Goal: Task Accomplishment & Management: Manage account settings

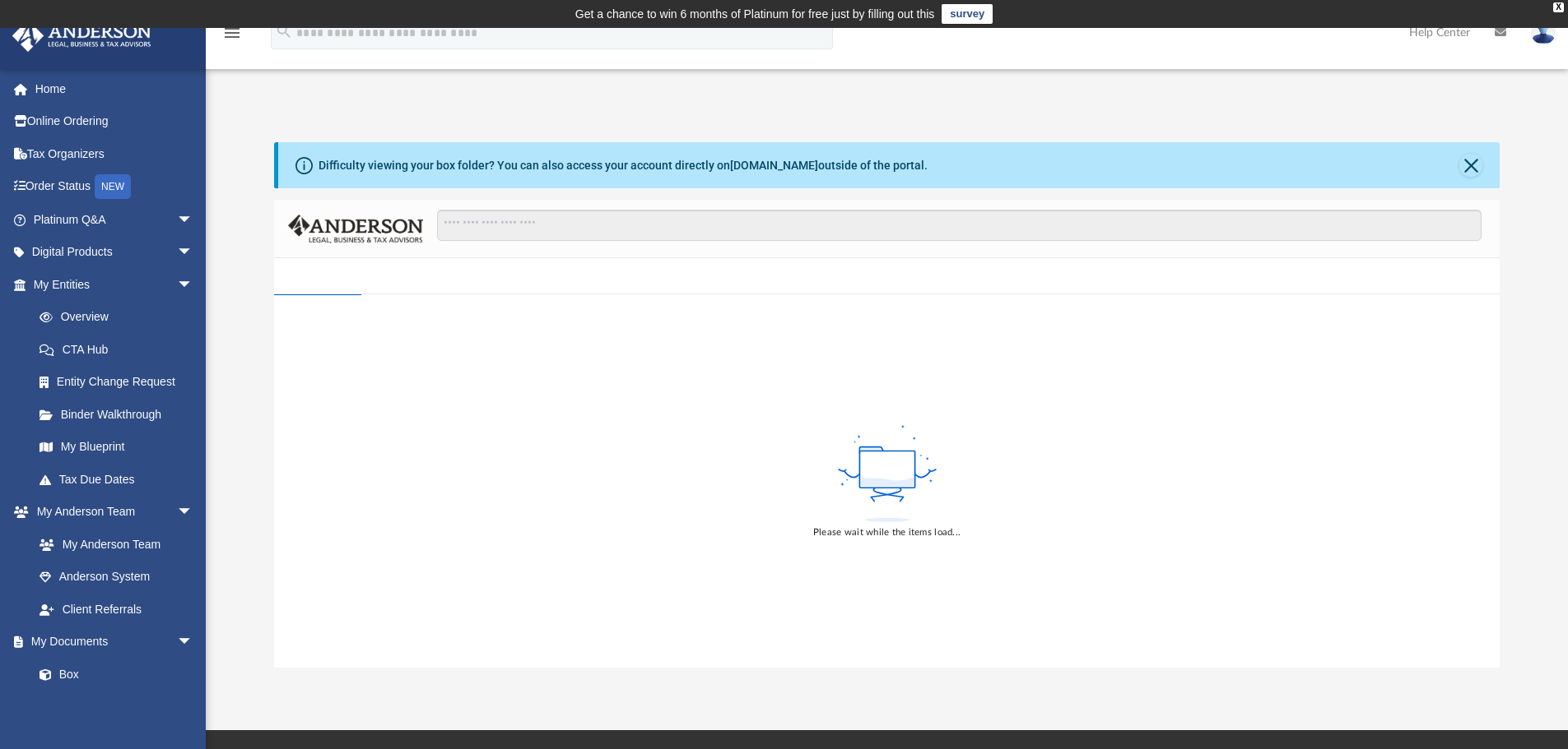
click at [862, 473] on rect at bounding box center [887, 469] width 56 height 37
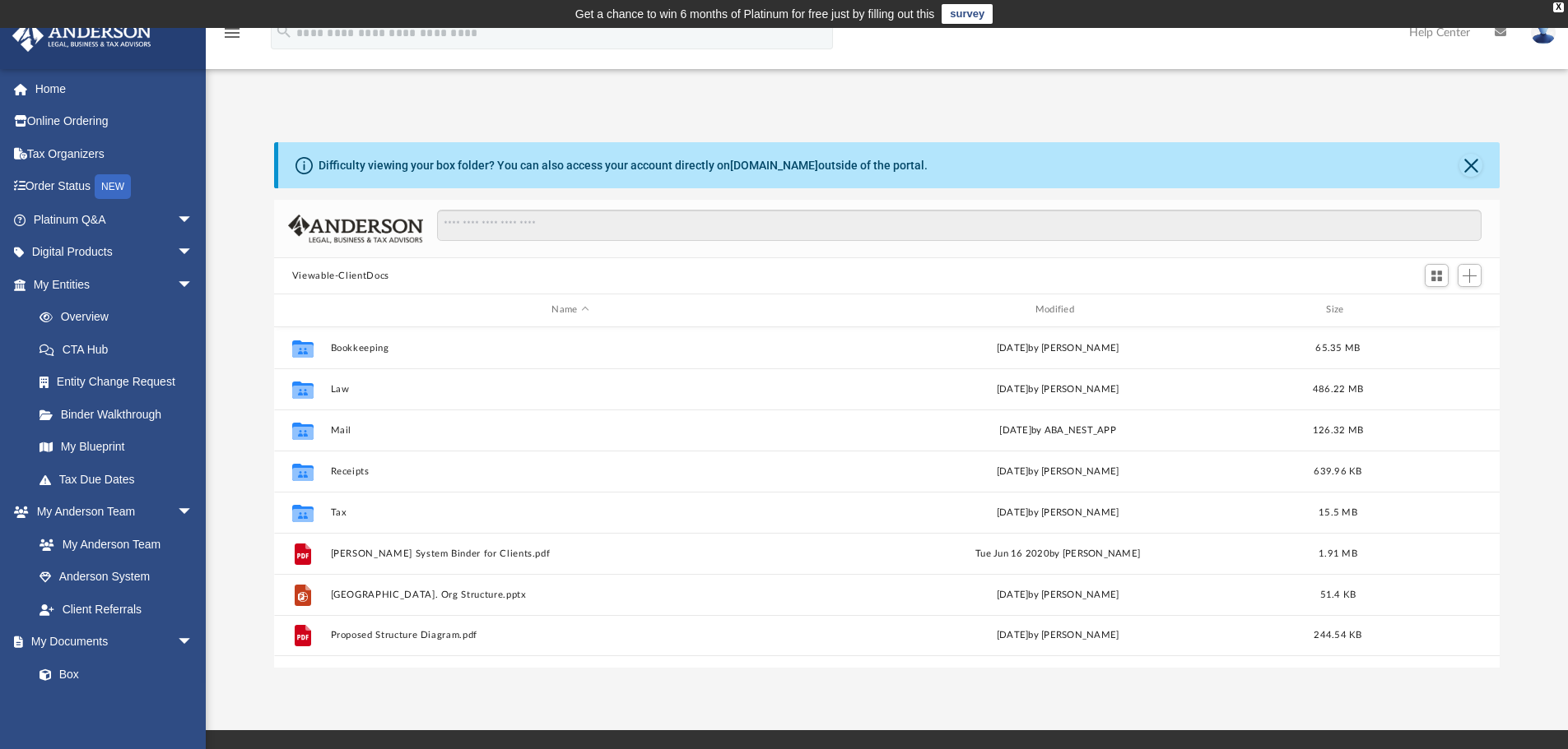
scroll to position [362, 1213]
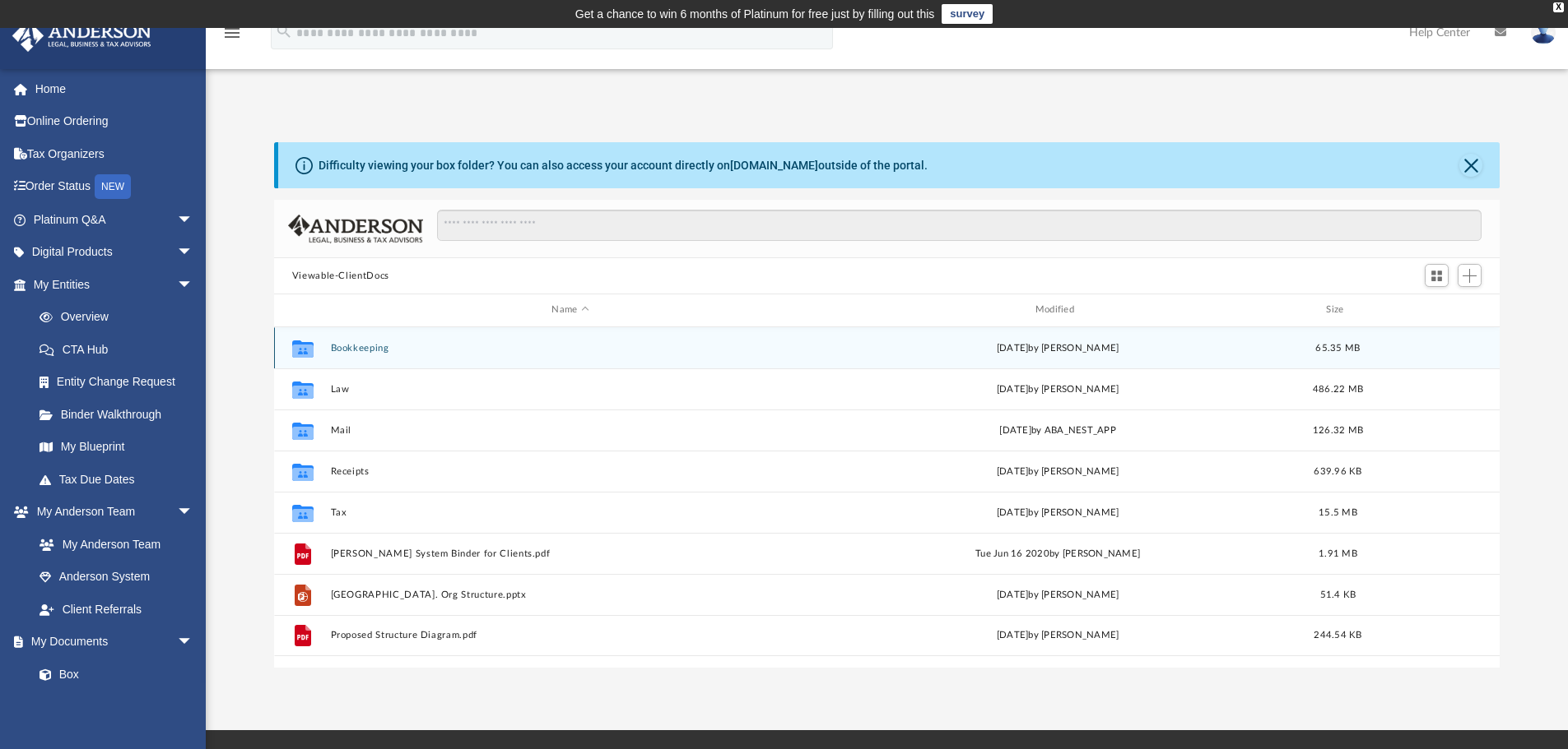
click at [371, 347] on button "Bookkeeping" at bounding box center [570, 348] width 479 height 11
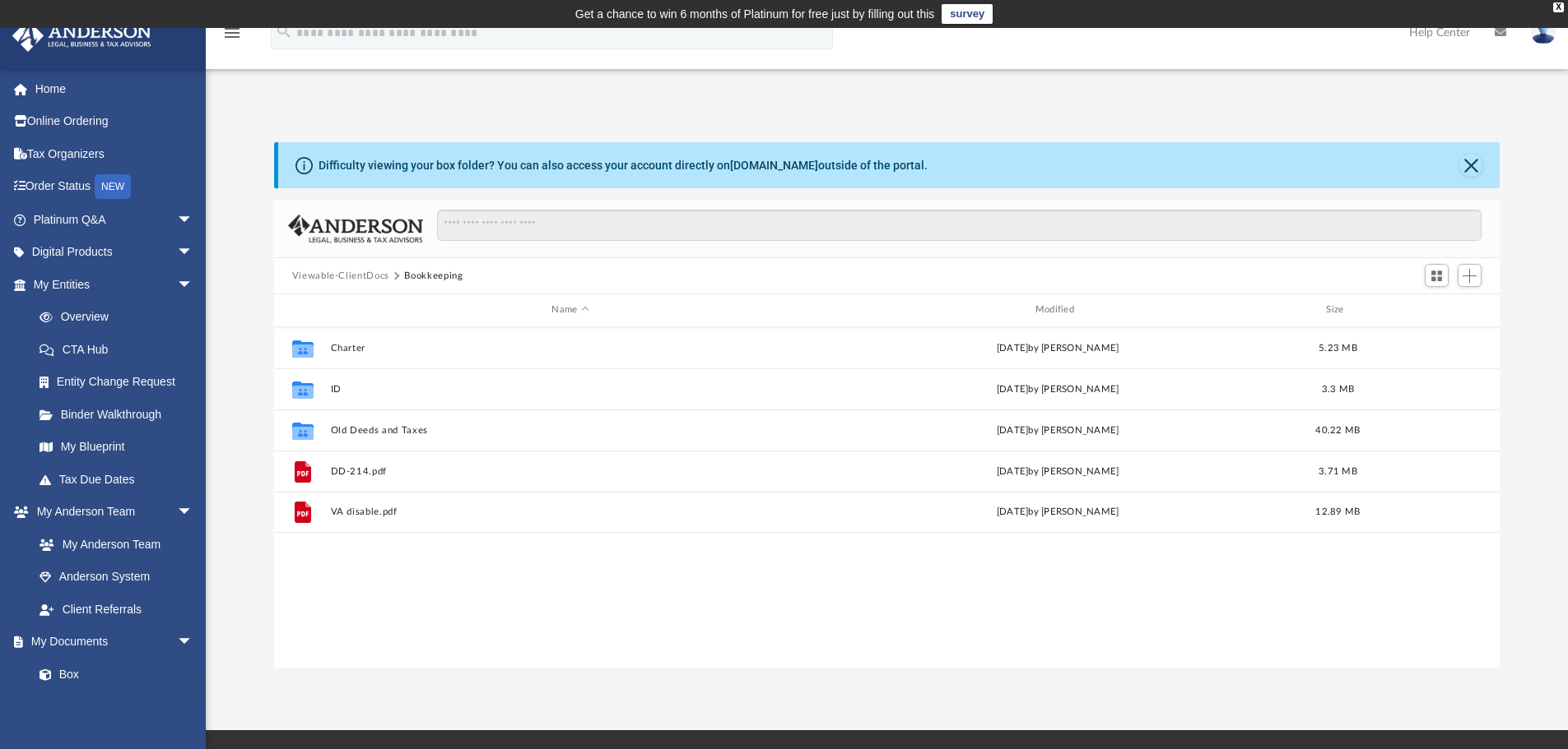
click at [354, 276] on button "Viewable-ClientDocs" at bounding box center [340, 276] width 97 height 15
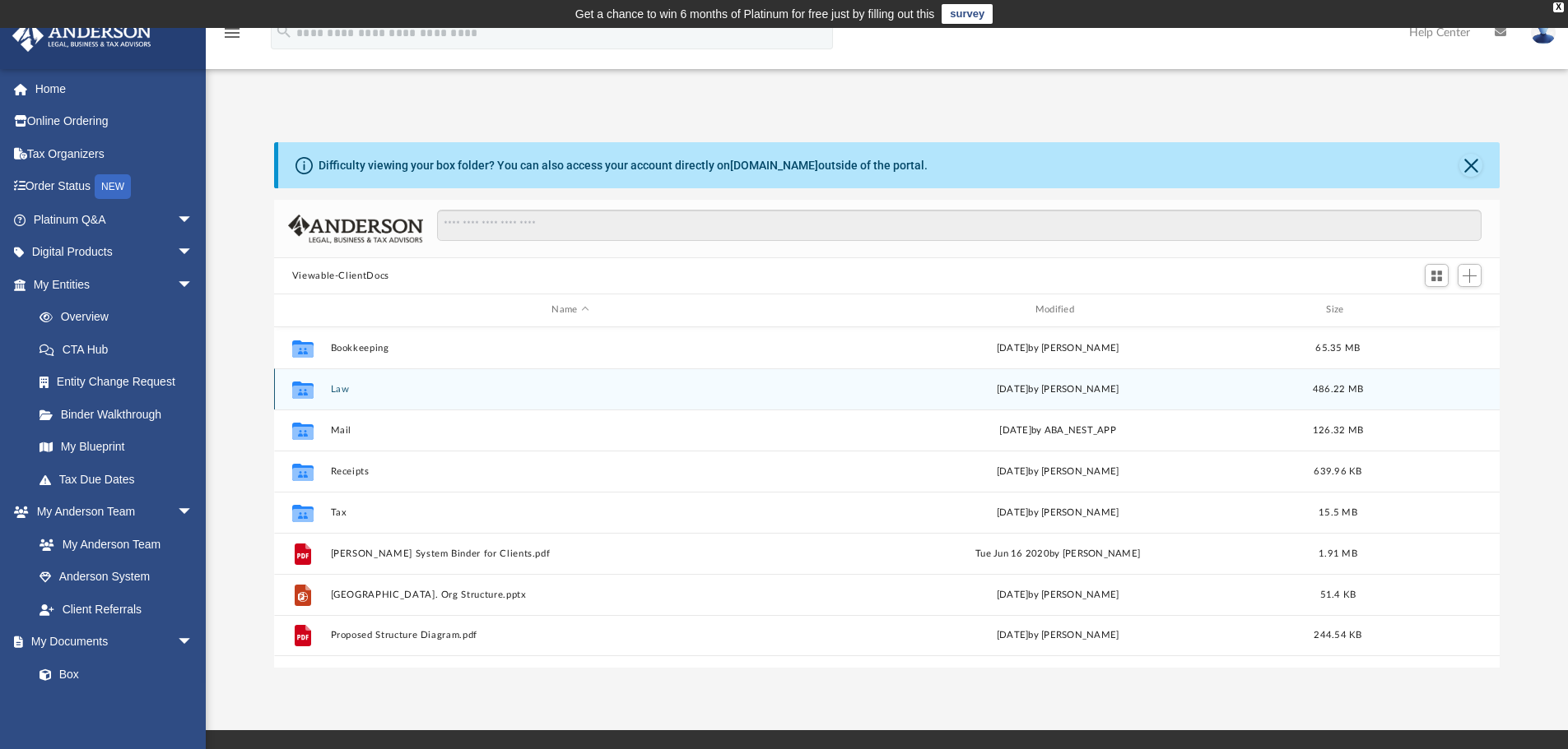
click at [342, 389] on button "Law" at bounding box center [570, 389] width 479 height 11
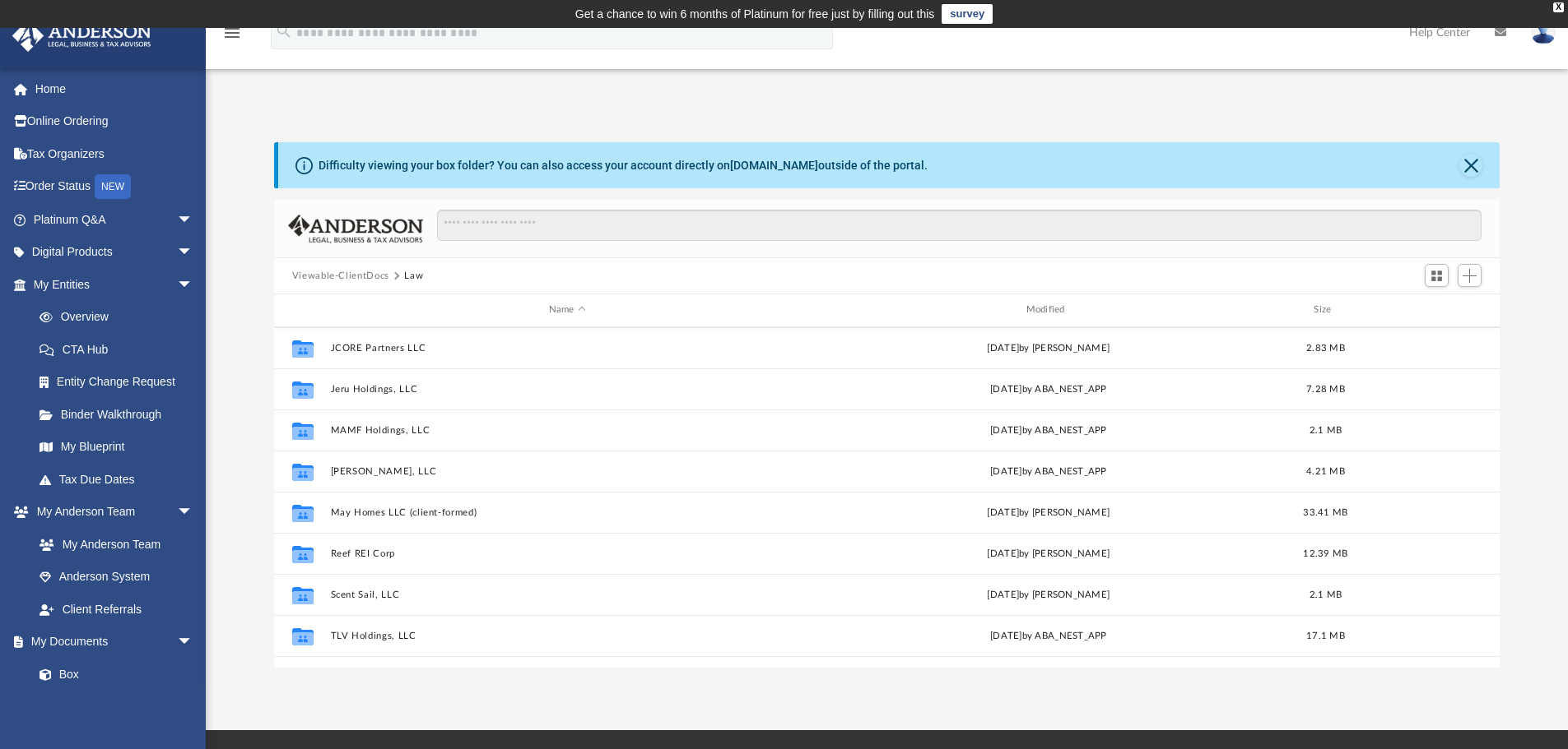
scroll to position [523, 0]
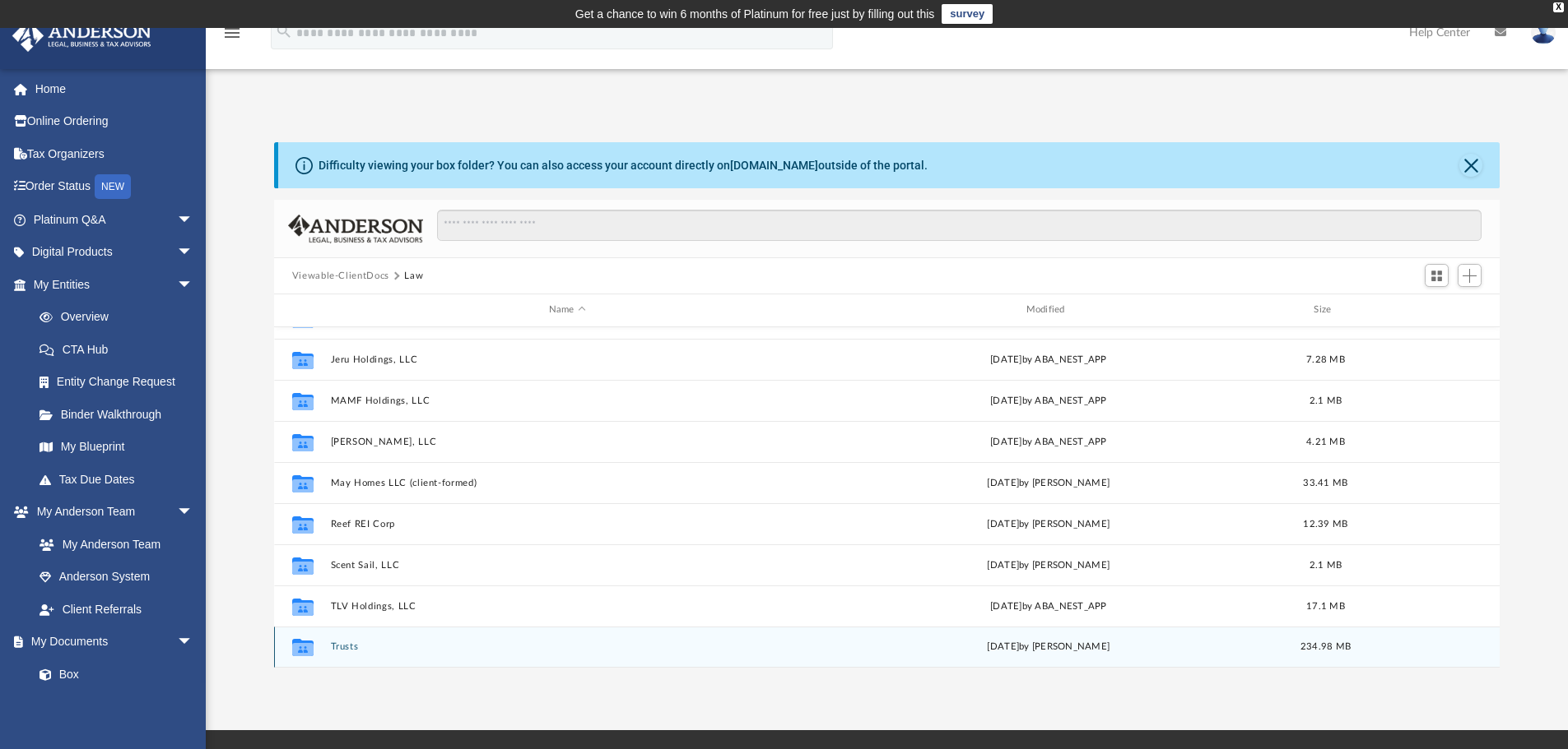
click at [341, 648] on button "Trusts" at bounding box center [568, 647] width 474 height 11
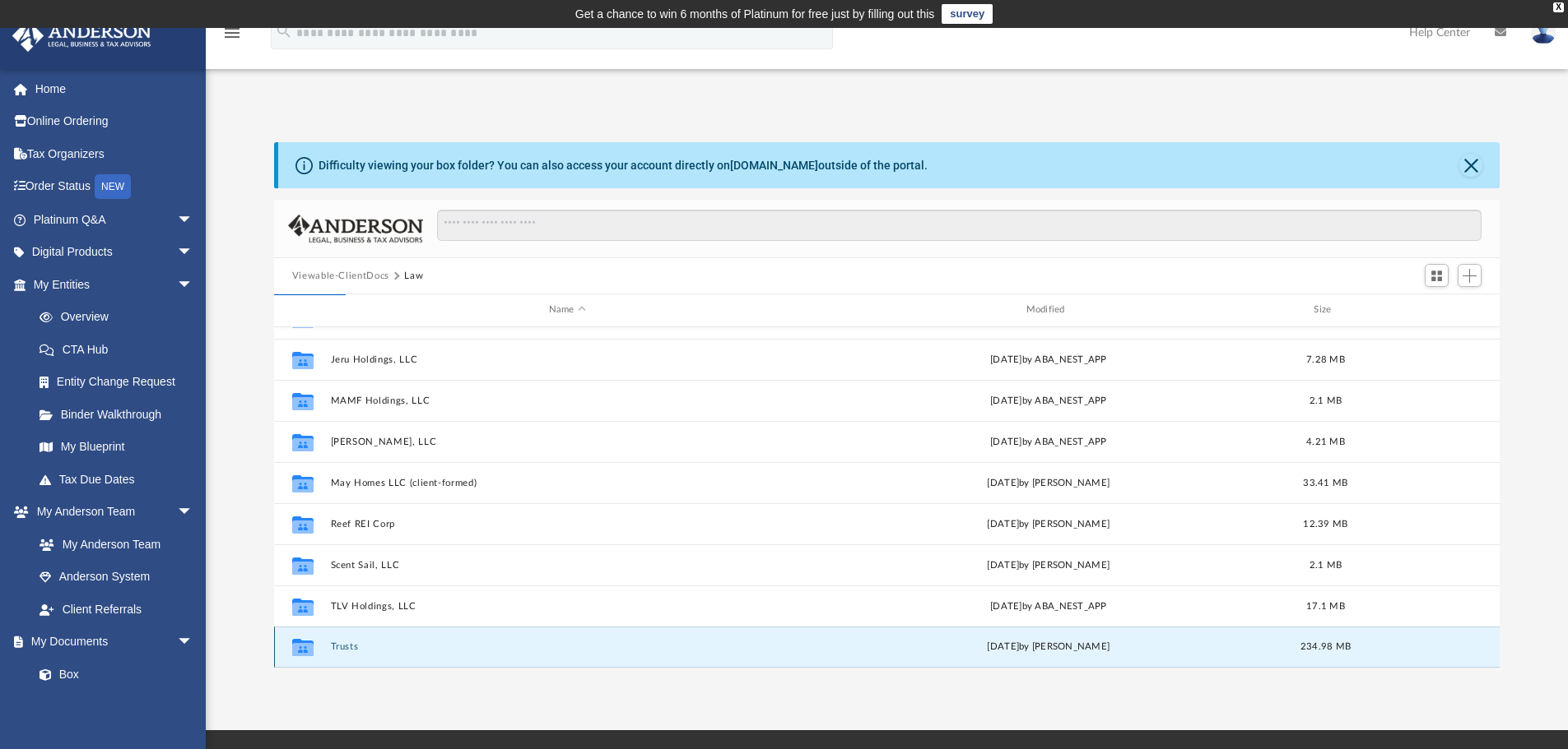
scroll to position [0, 0]
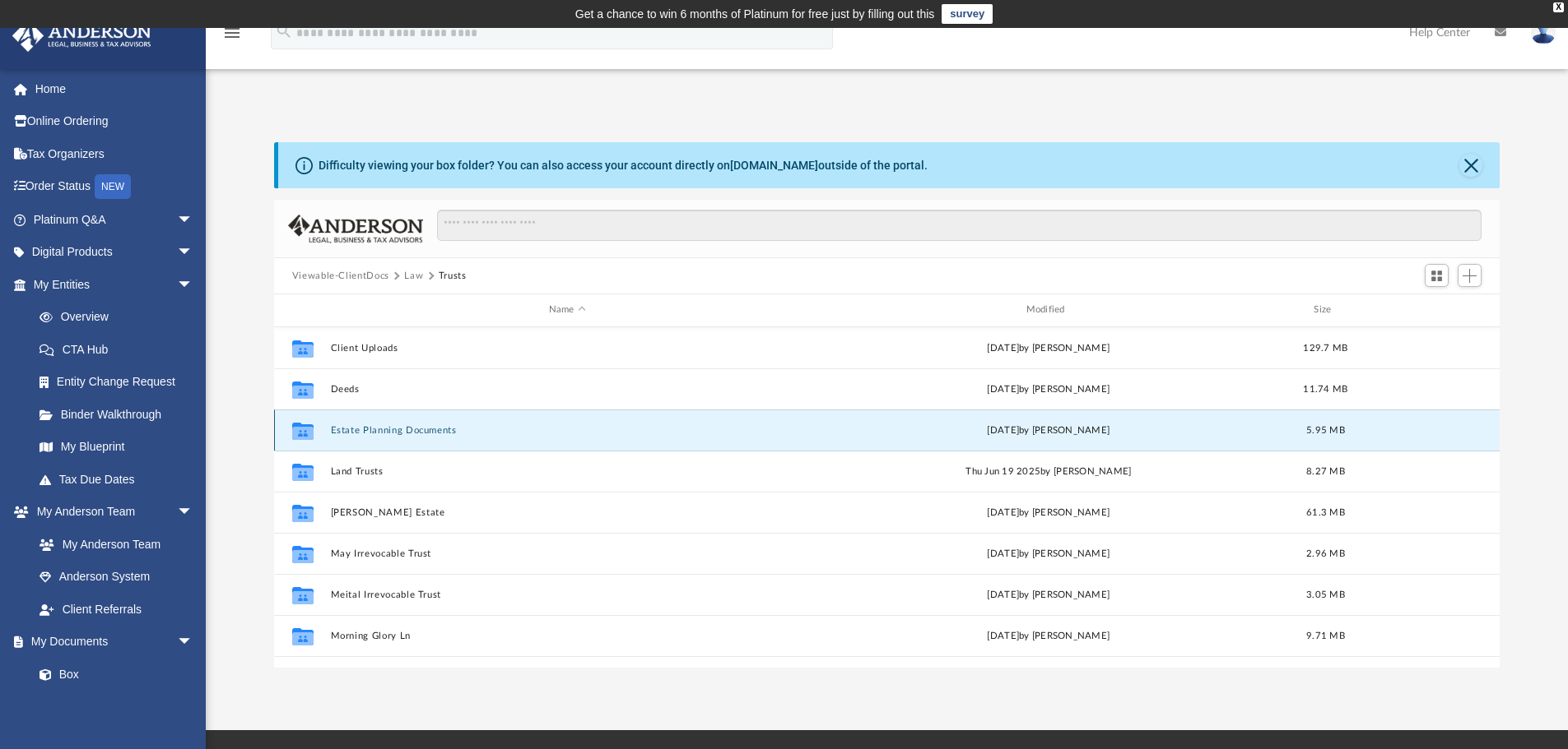
click at [398, 434] on button "Estate Planning Documents" at bounding box center [568, 431] width 474 height 11
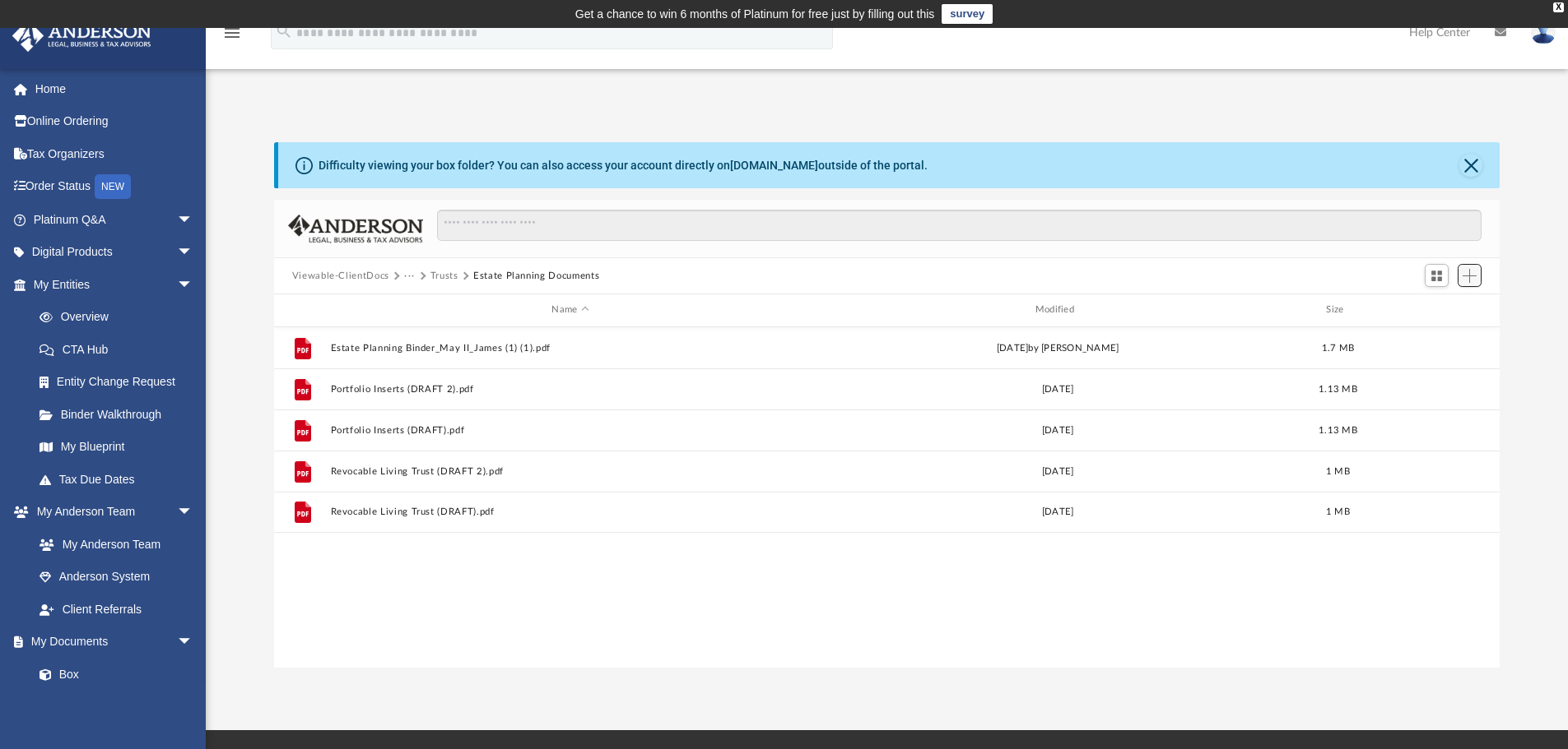
click at [1472, 282] on span "Add" at bounding box center [1470, 276] width 14 height 14
click at [1447, 335] on li "New Folder" at bounding box center [1445, 333] width 53 height 17
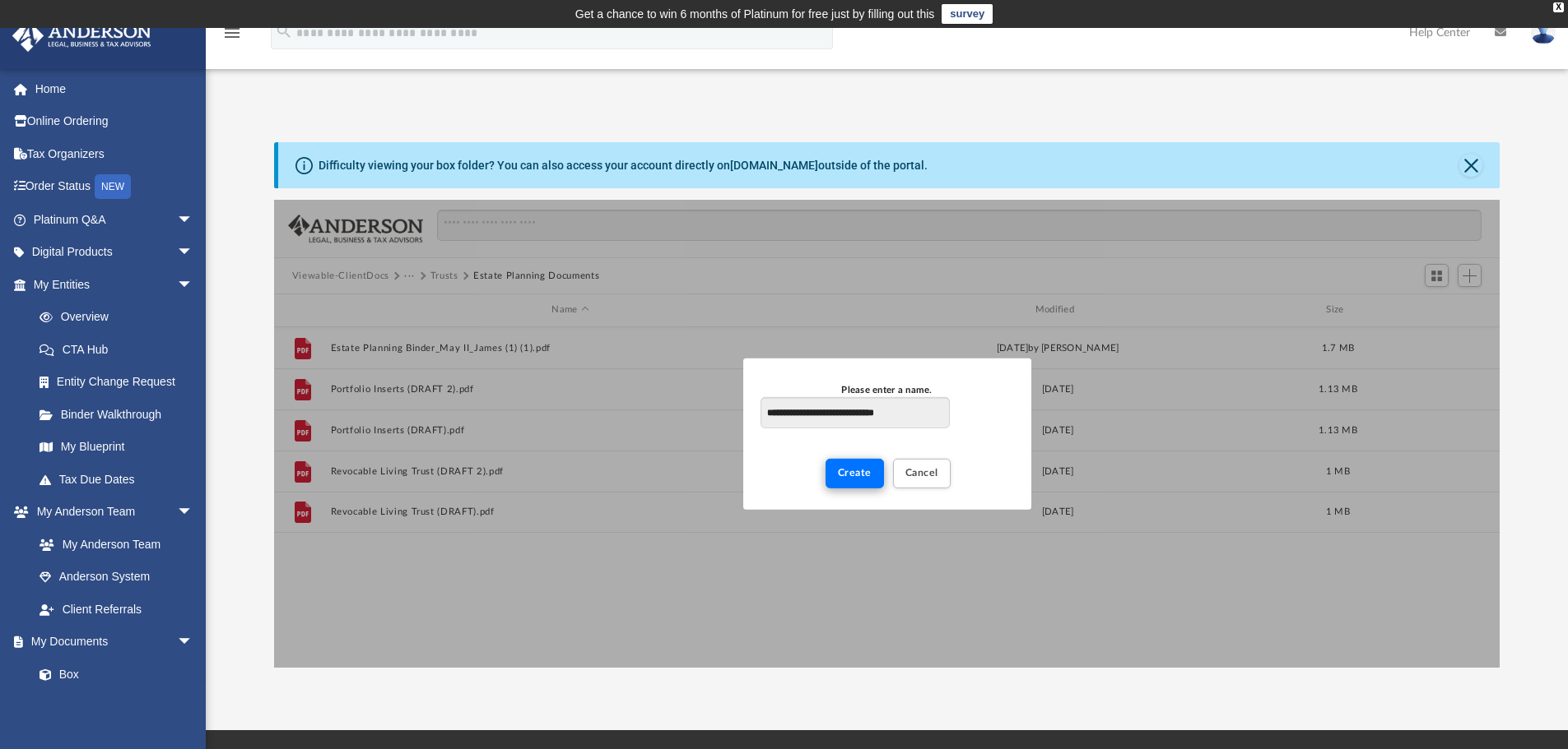
type input "**********"
click at [849, 477] on span "Create" at bounding box center [854, 473] width 34 height 10
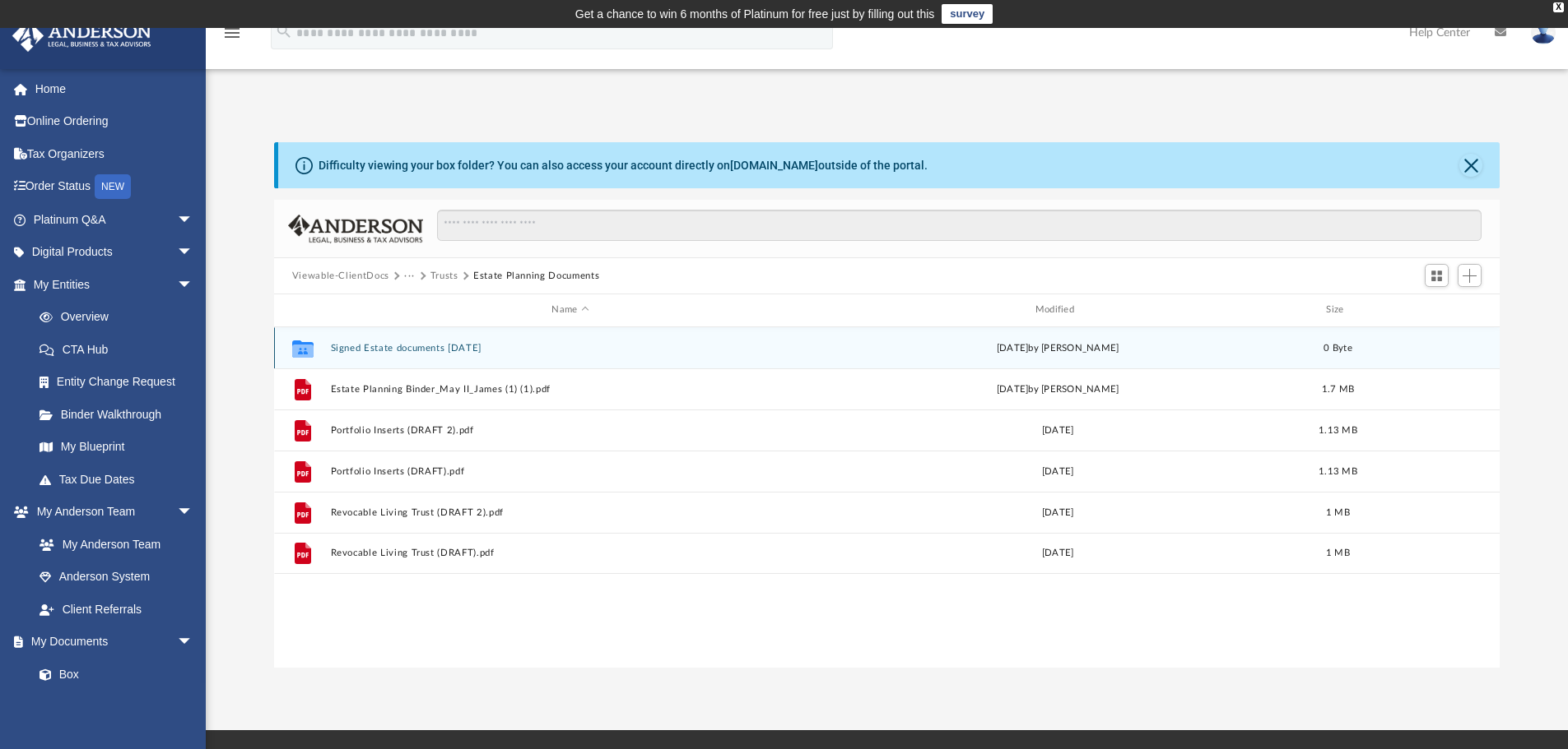
click at [465, 345] on button "Signed Estate documents [DATE]" at bounding box center [570, 348] width 479 height 11
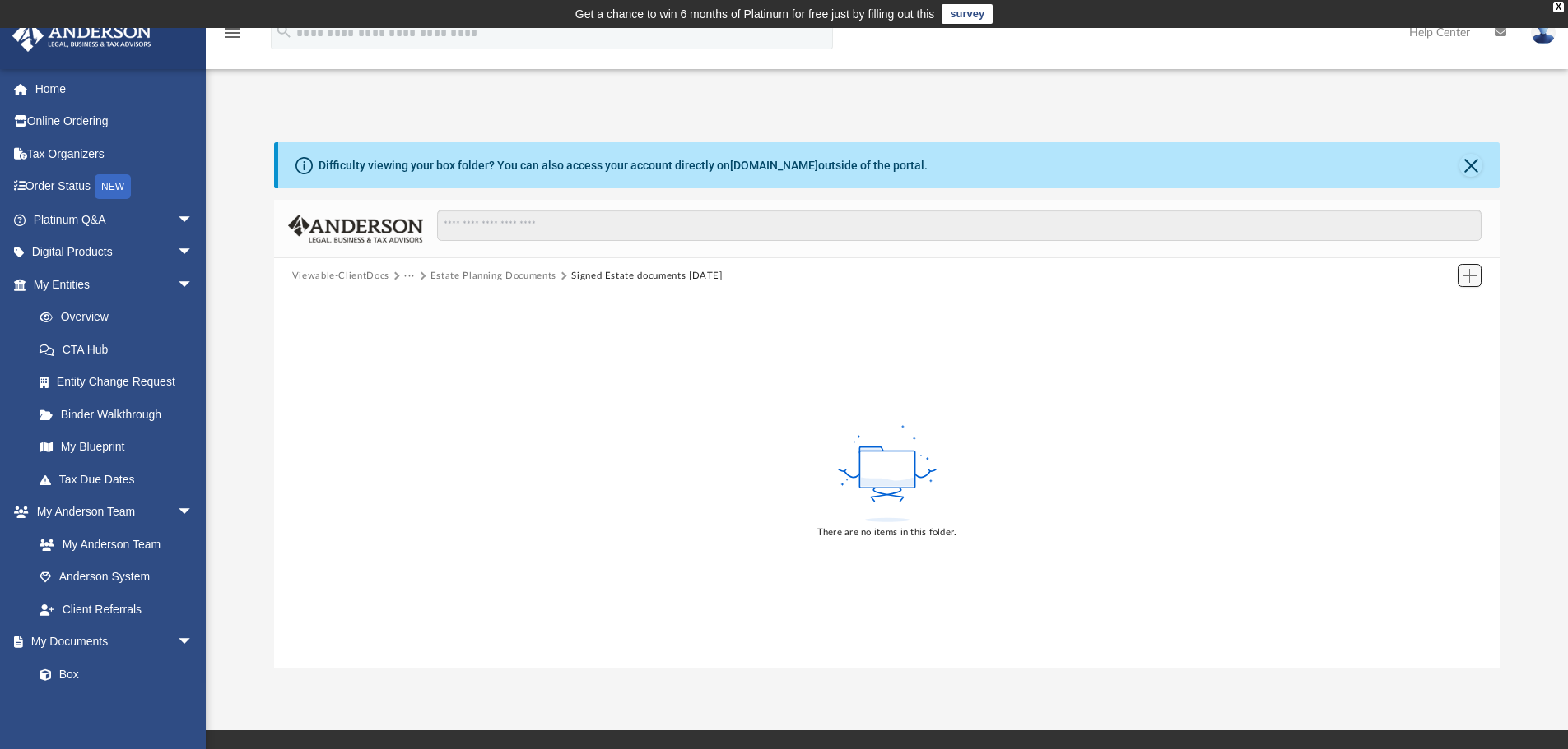
click at [1459, 274] on button "Add" at bounding box center [1470, 275] width 25 height 23
click at [1446, 309] on li "Upload" at bounding box center [1445, 309] width 53 height 17
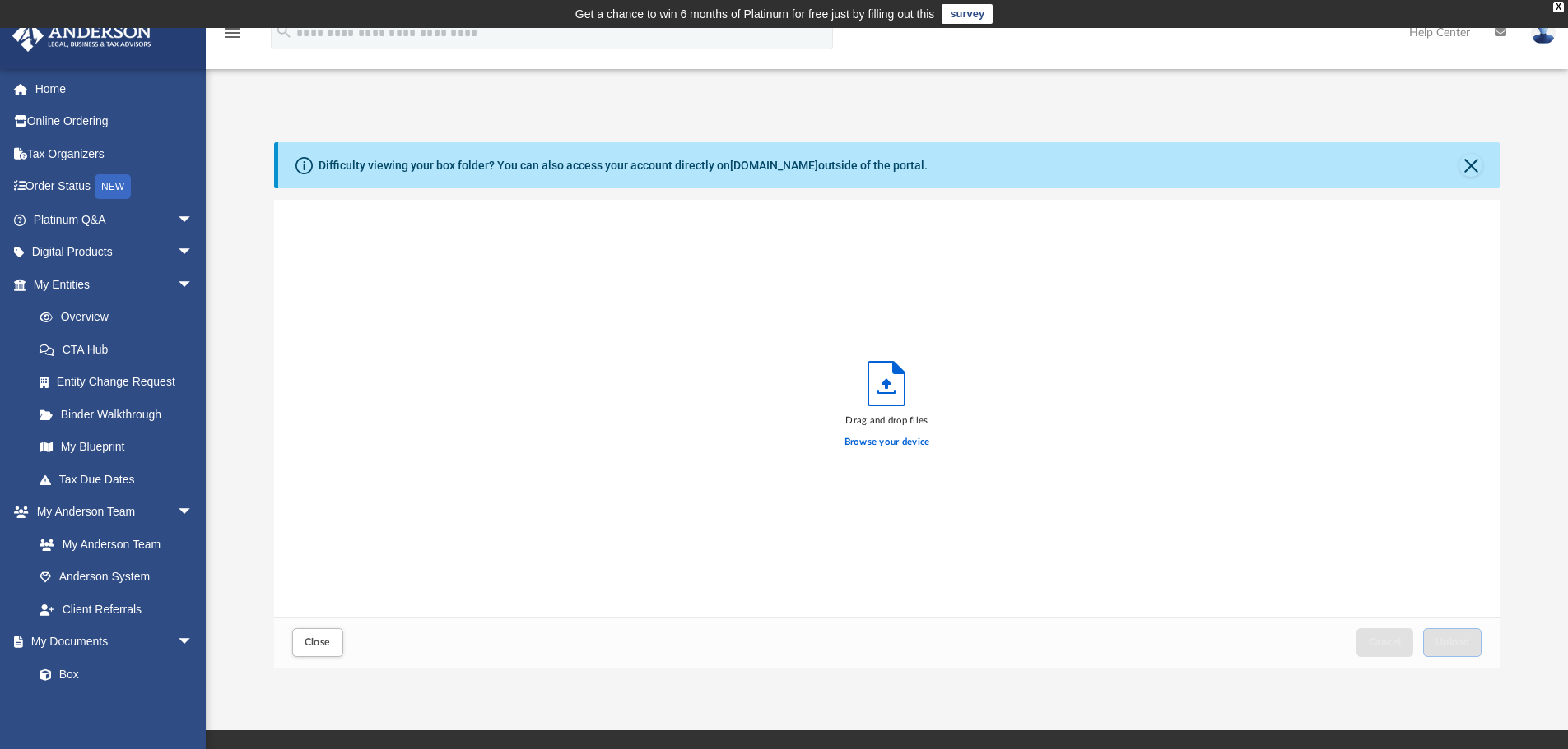
scroll to position [405, 1213]
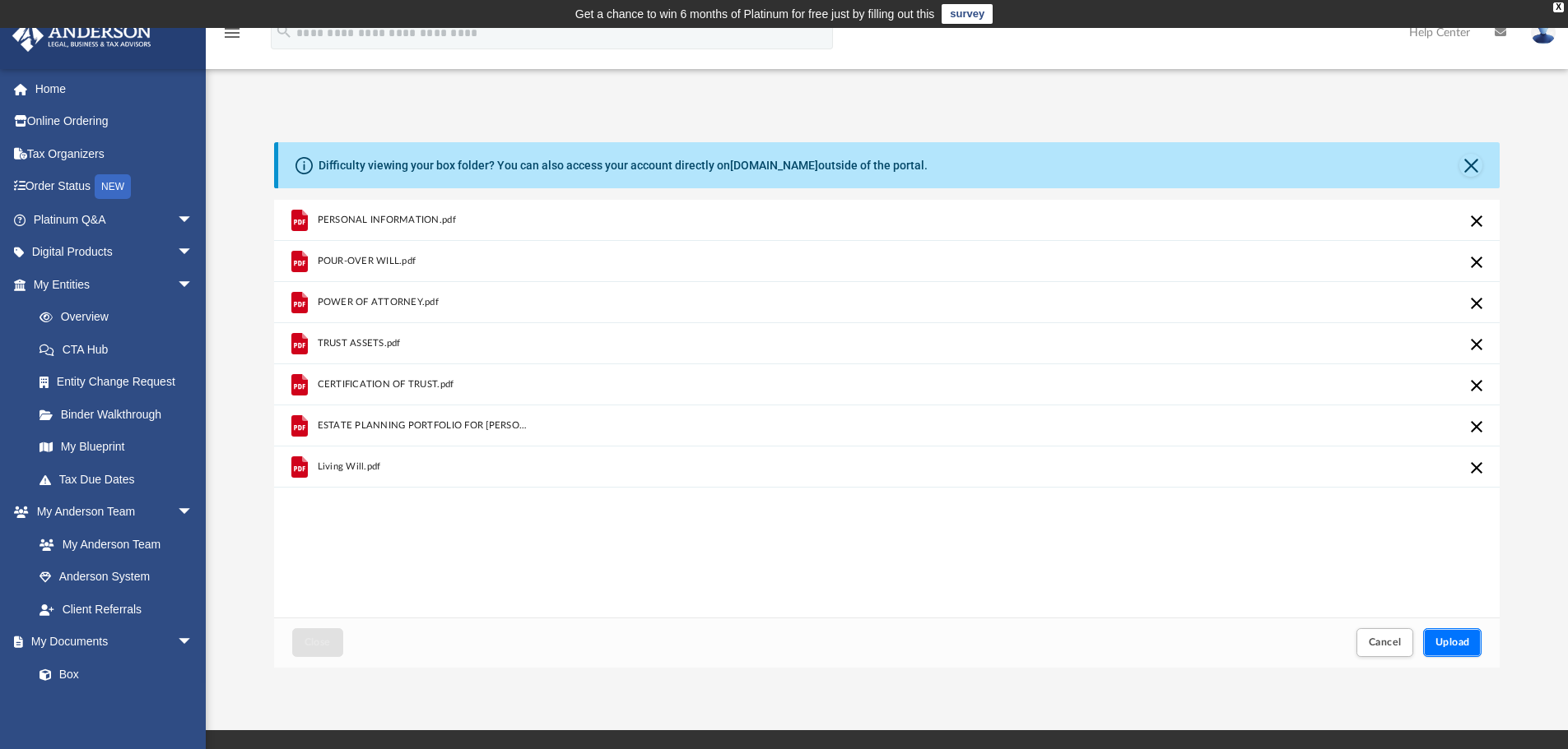
click at [1465, 651] on button "Upload" at bounding box center [1453, 643] width 60 height 29
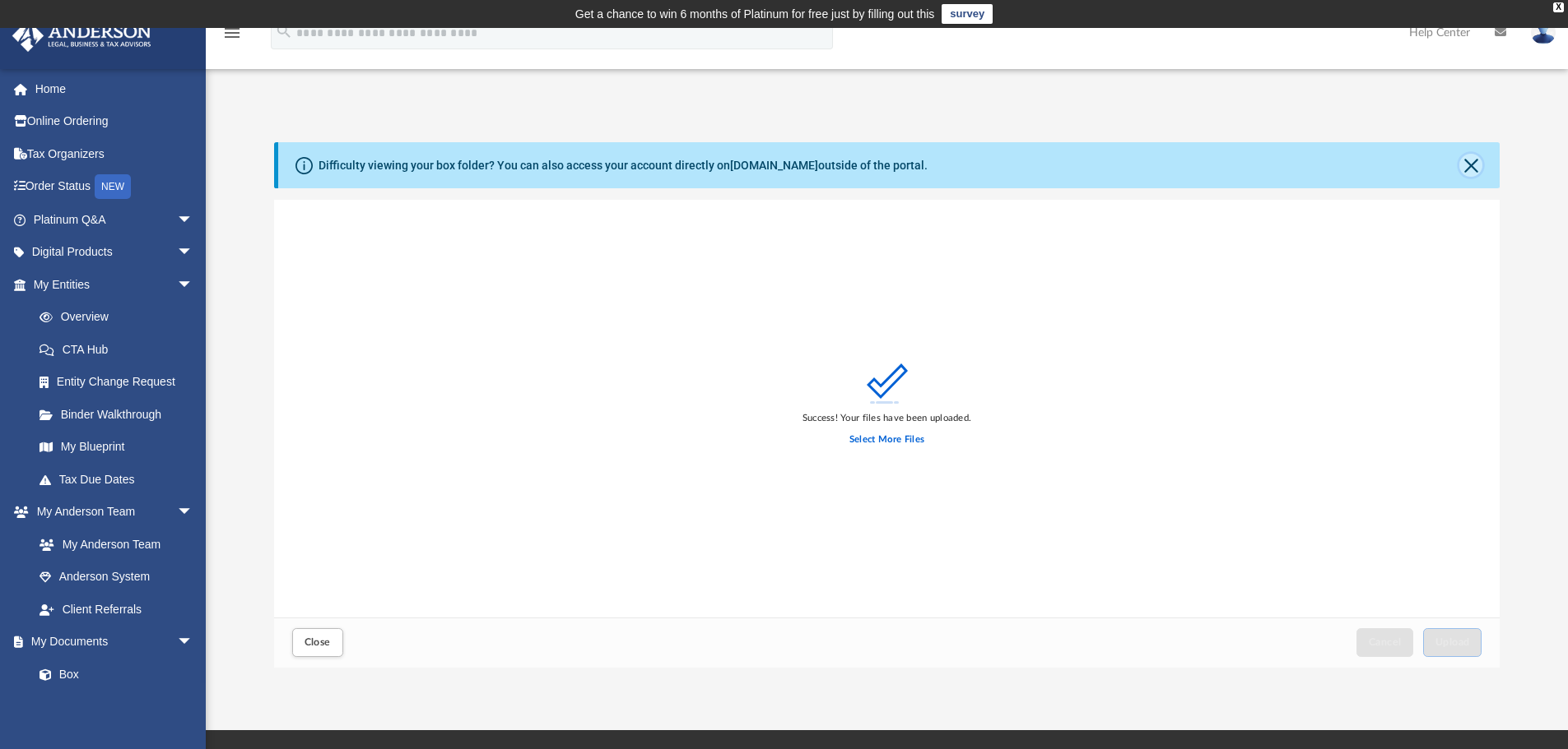
click at [1473, 171] on button "Close" at bounding box center [1470, 165] width 23 height 23
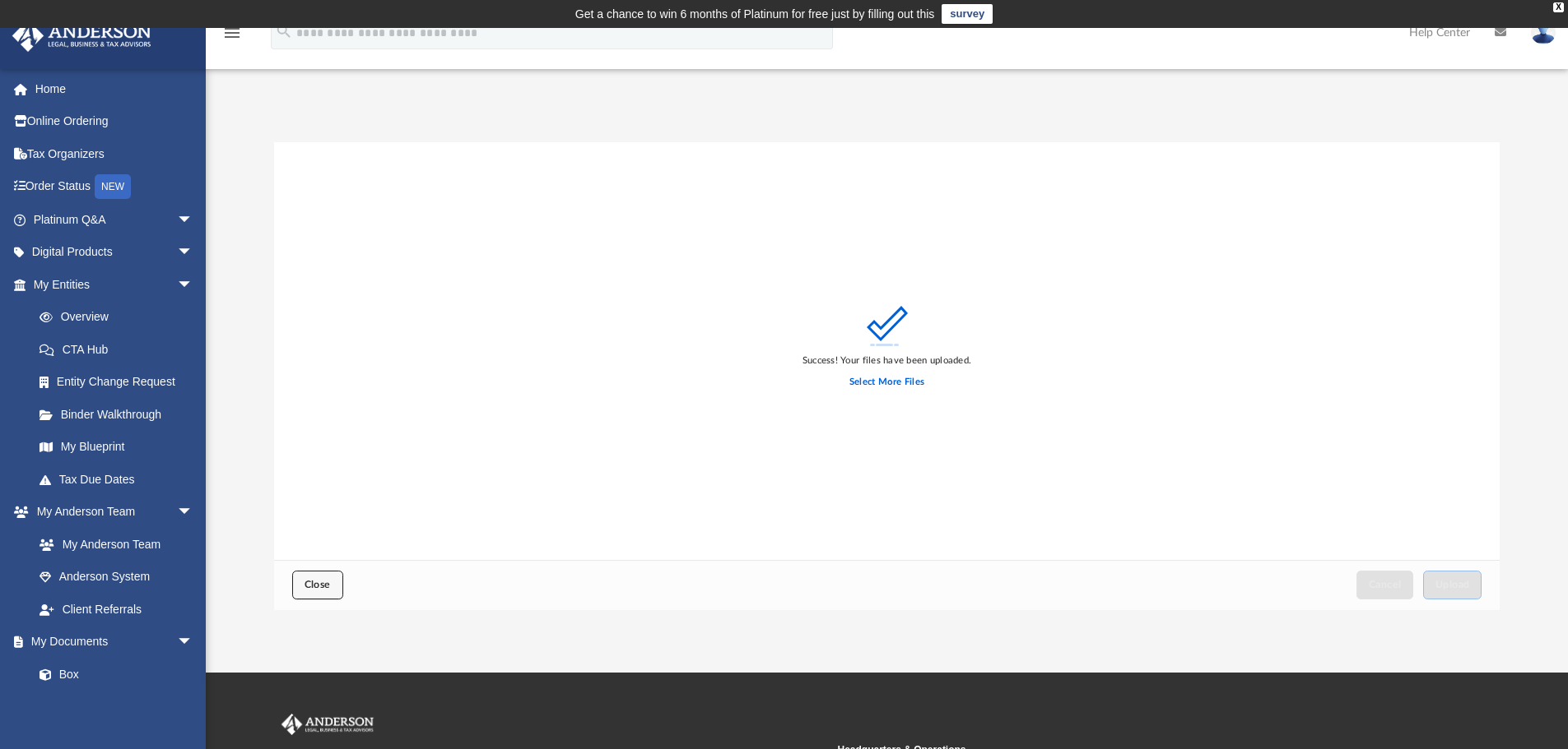
click at [320, 586] on span "Close" at bounding box center [318, 585] width 27 height 10
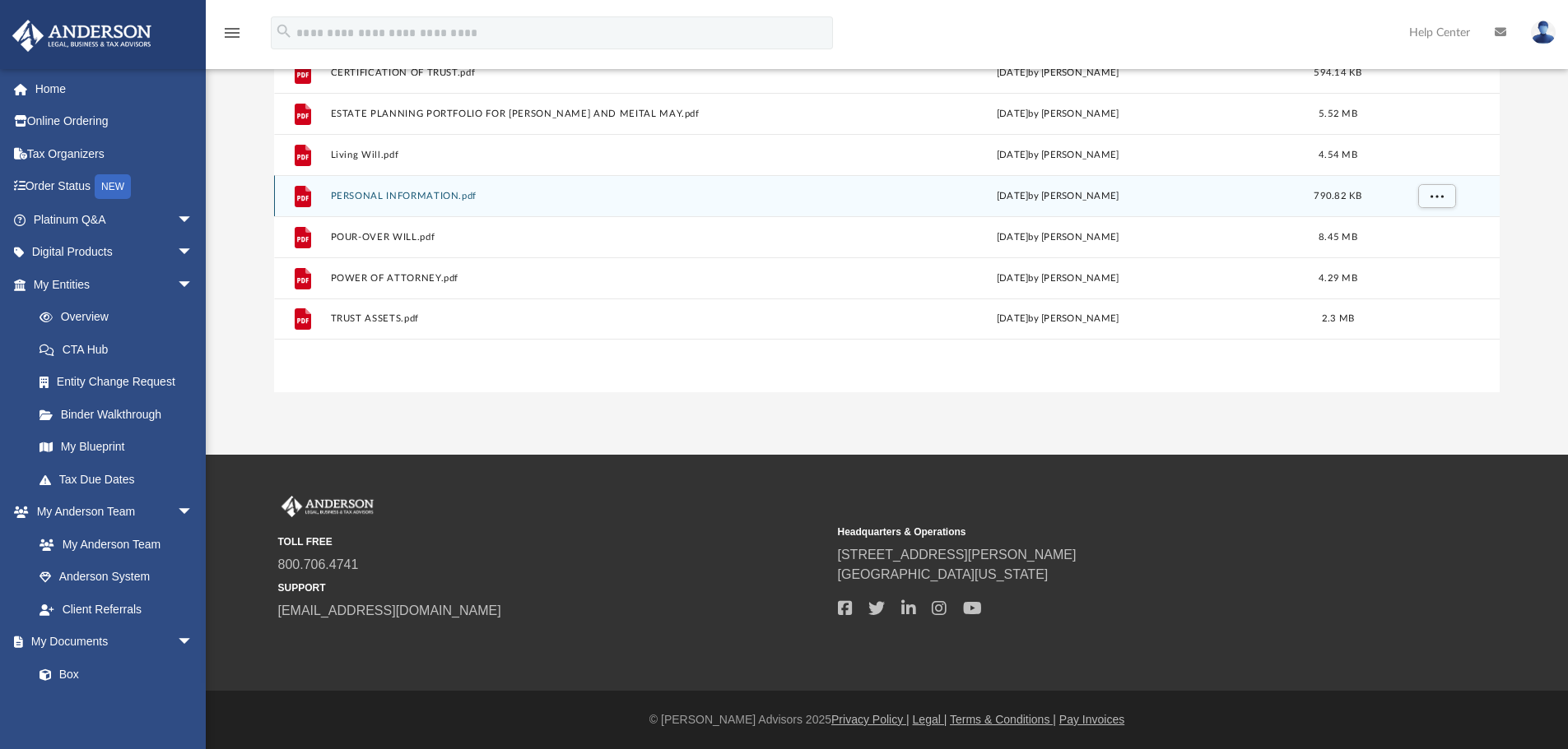
scroll to position [0, 0]
